Goal: Information Seeking & Learning: Understand process/instructions

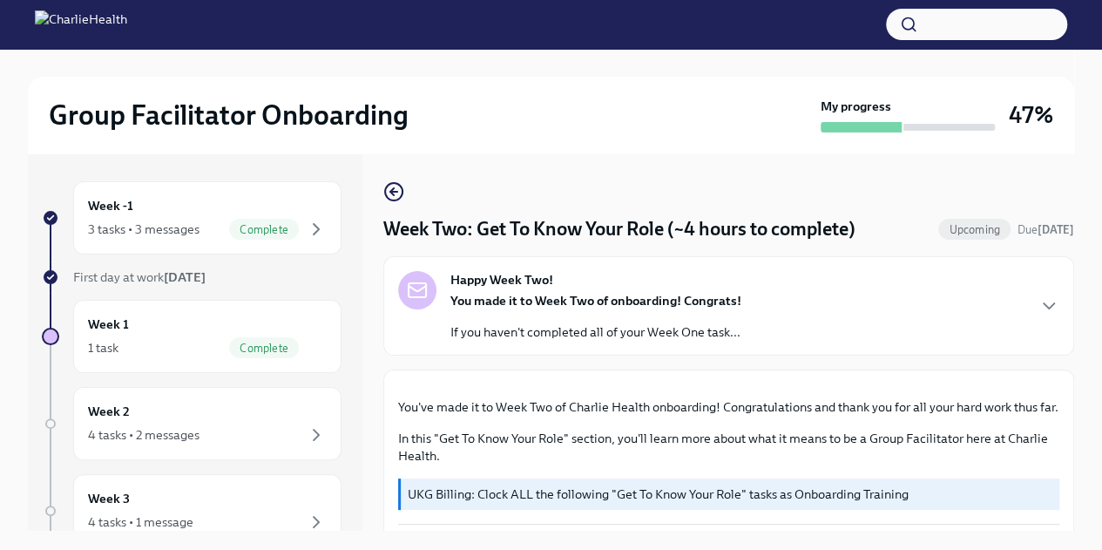
scroll to position [1616, 0]
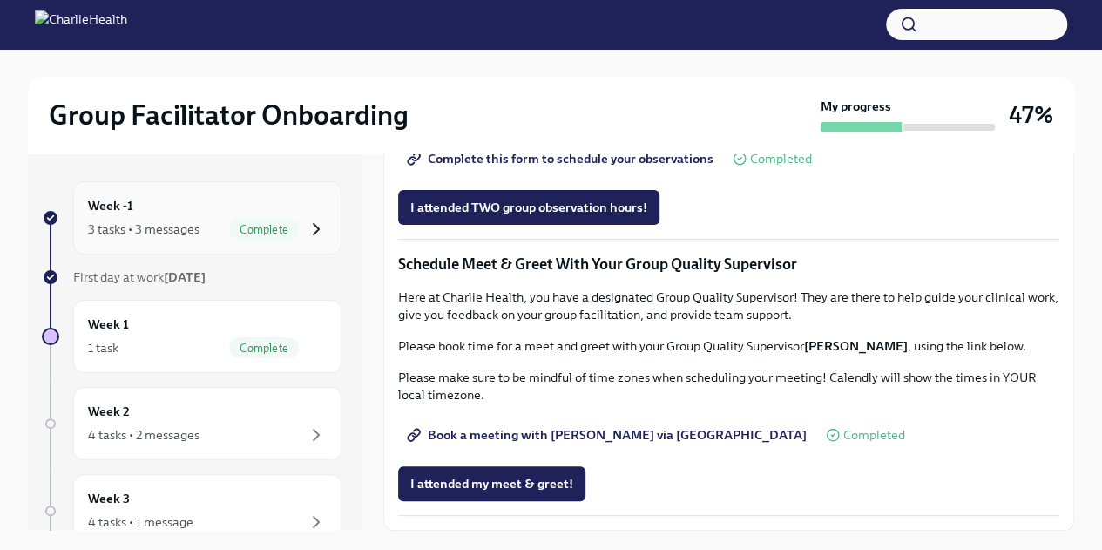
click at [308, 235] on icon "button" at bounding box center [316, 229] width 21 height 21
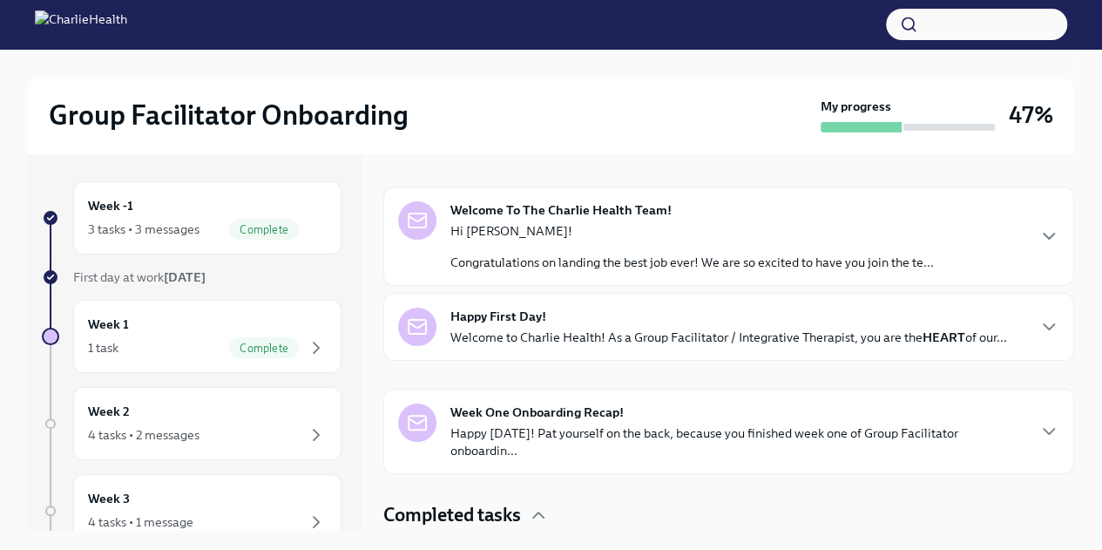
scroll to position [254, 0]
click at [1035, 218] on div "Welcome To The Charlie Health Team! Hi [PERSON_NAME]! Congratulations on landin…" at bounding box center [728, 235] width 661 height 70
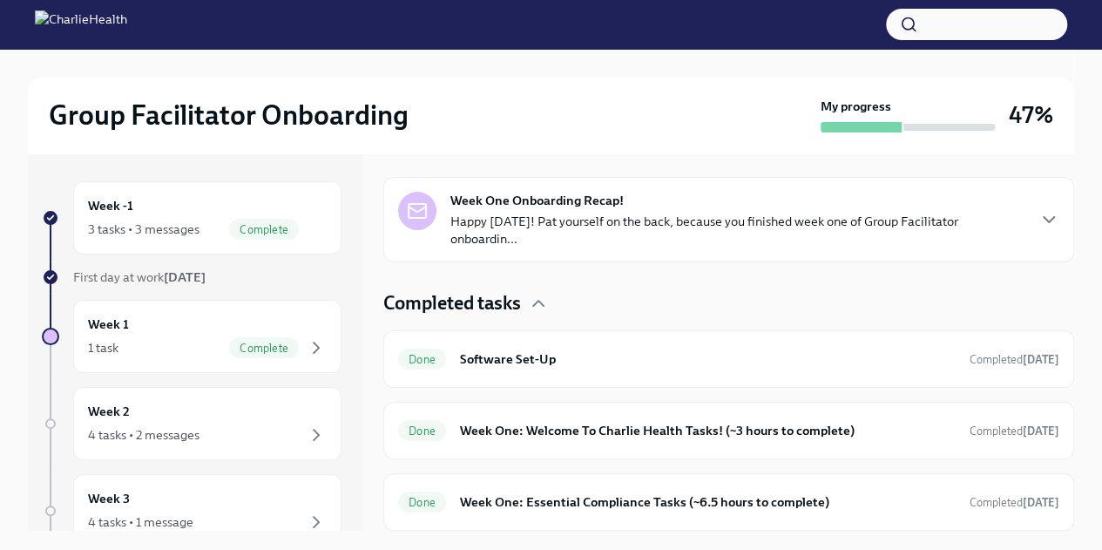
scroll to position [1154, 0]
click at [1032, 134] on div "Happy First Day! Welcome to Charlie Health! As a Group Facilitator / Integrativ…" at bounding box center [728, 115] width 661 height 38
click at [1044, 222] on icon "button" at bounding box center [1049, 219] width 10 height 5
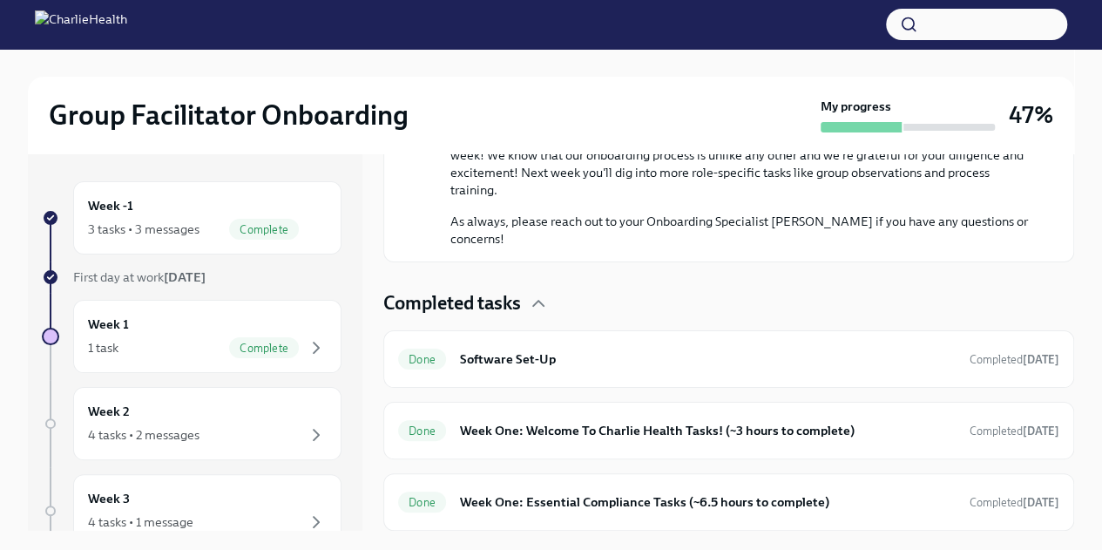
scroll to position [2858, 0]
drag, startPoint x: 1098, startPoint y: 344, endPoint x: 1112, endPoint y: 380, distance: 38.4
click at [1101, 380] on html "Group Facilitator Onboarding My progress 47% Week -1 3 tasks • 3 messages Compl…" at bounding box center [551, 400] width 1102 height 800
click at [1045, 316] on div "Completed tasks" at bounding box center [728, 303] width 691 height 26
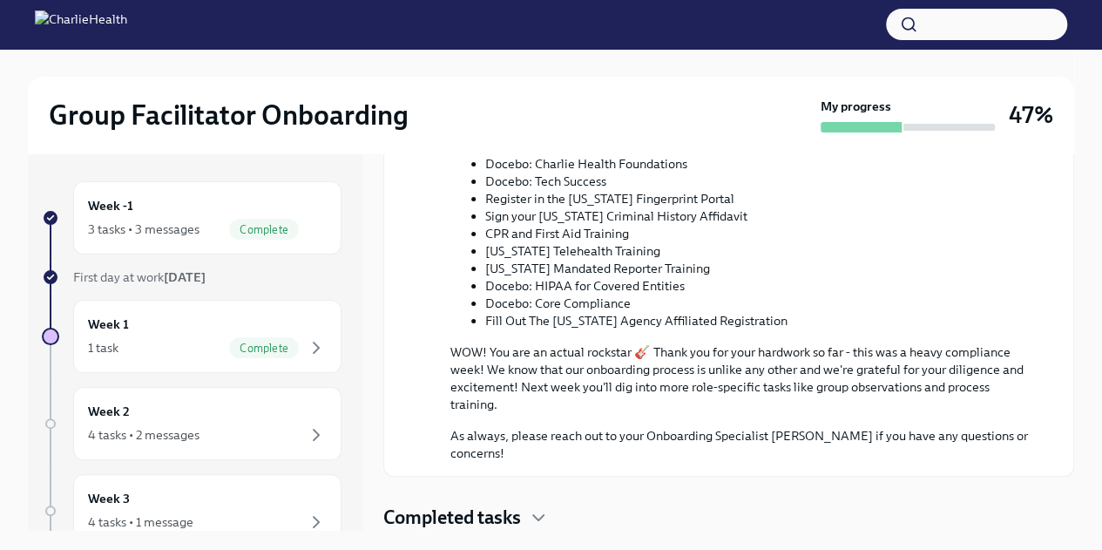
scroll to position [2667, 0]
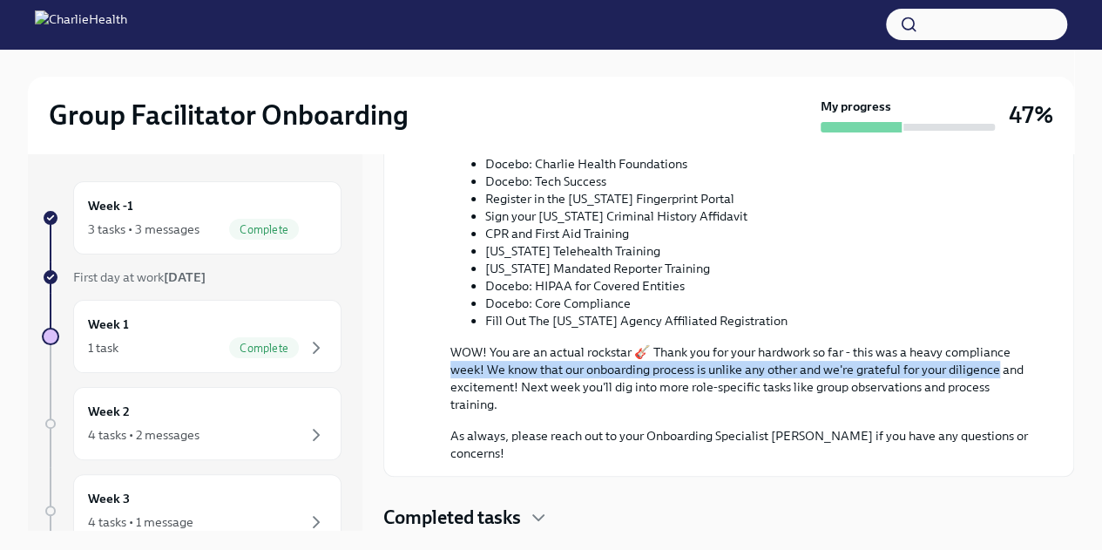
drag, startPoint x: 1099, startPoint y: 340, endPoint x: 1115, endPoint y: 375, distance: 38.2
click at [1101, 375] on html "Group Facilitator Onboarding My progress 47% Week -1 3 tasks • 3 messages Compl…" at bounding box center [551, 400] width 1102 height 800
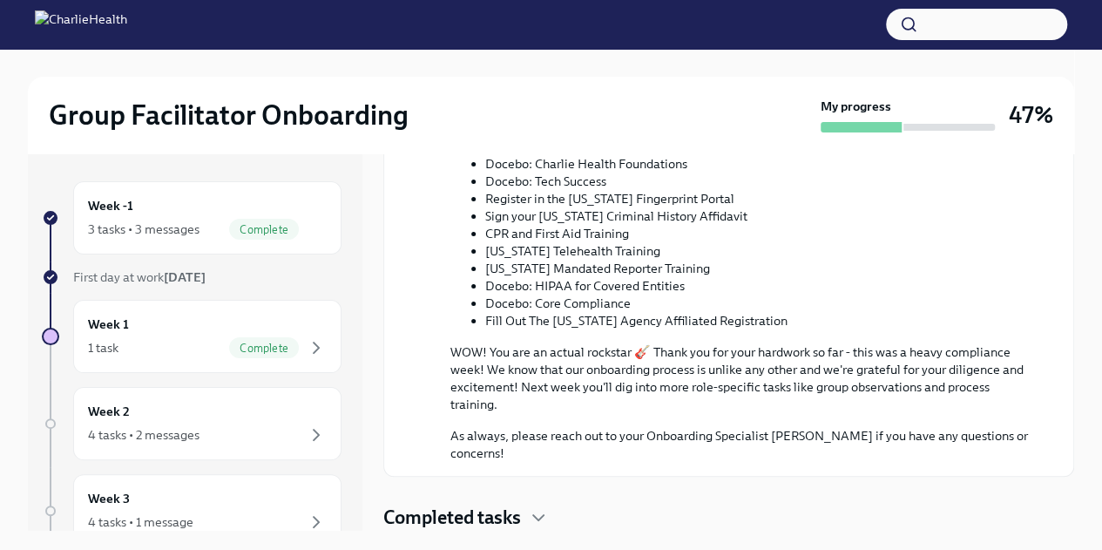
click at [539, 524] on icon "button" at bounding box center [538, 517] width 21 height 21
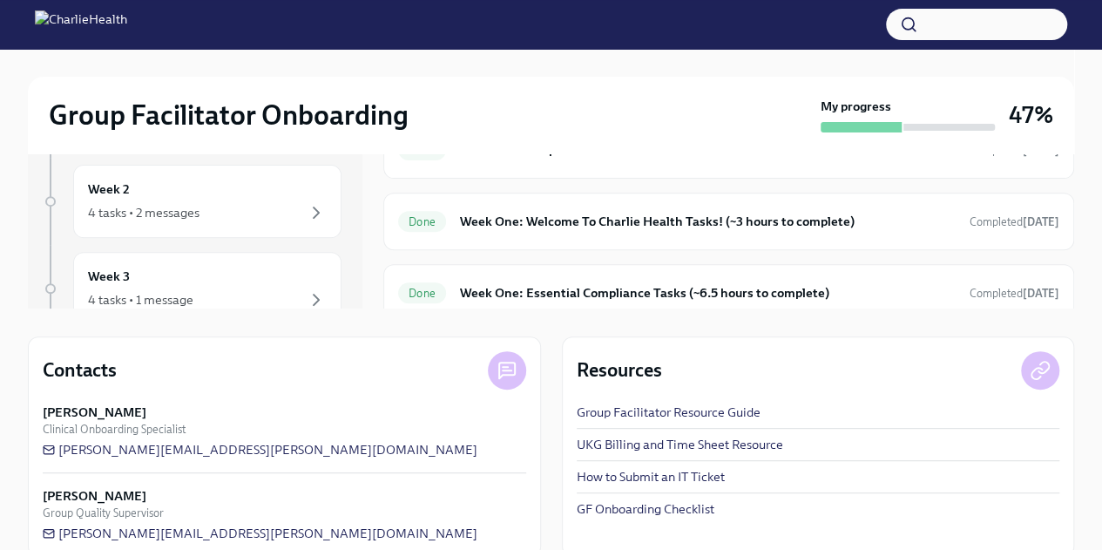
scroll to position [220, 0]
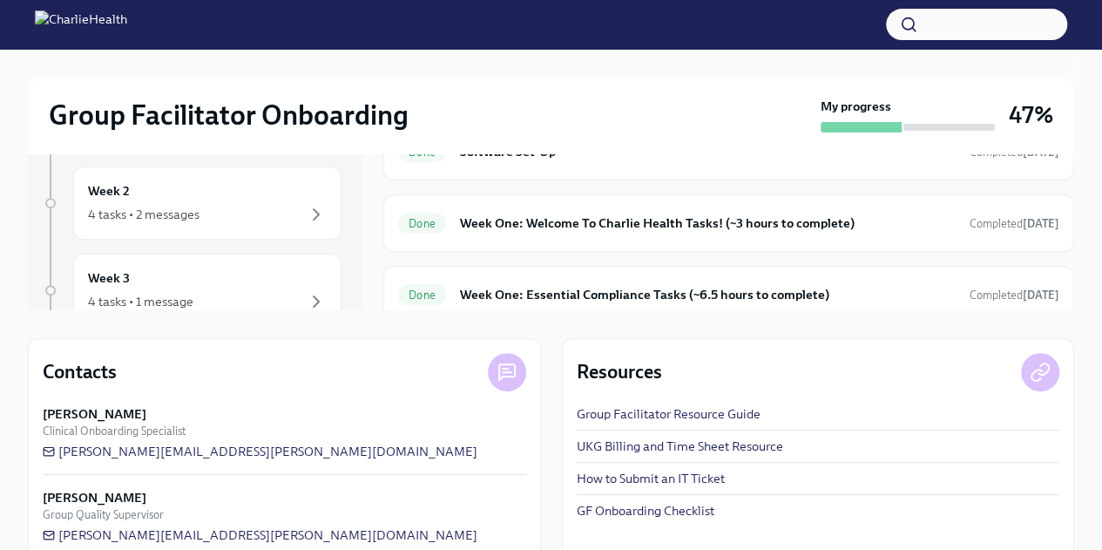
click at [707, 510] on link "GF Onboarding Checklist" at bounding box center [646, 510] width 138 height 17
